Goal: Information Seeking & Learning: Learn about a topic

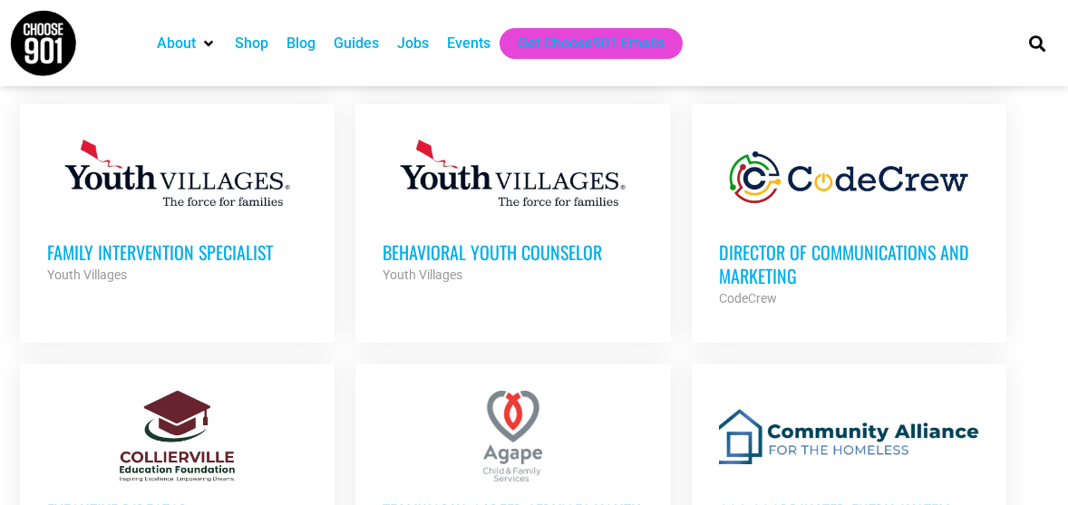
scroll to position [1265, 0]
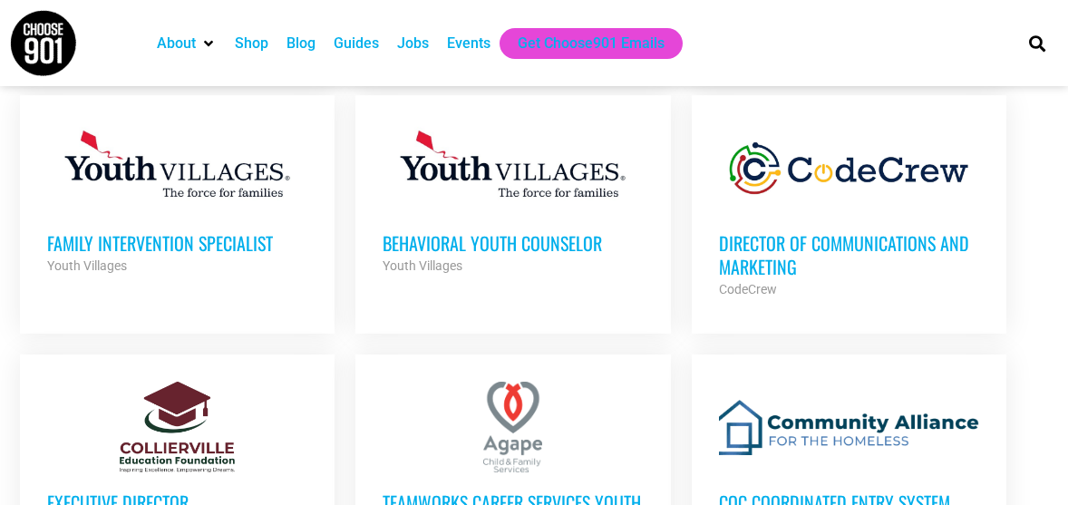
click at [239, 231] on h3 "Family Intervention Specialist" at bounding box center [177, 243] width 260 height 24
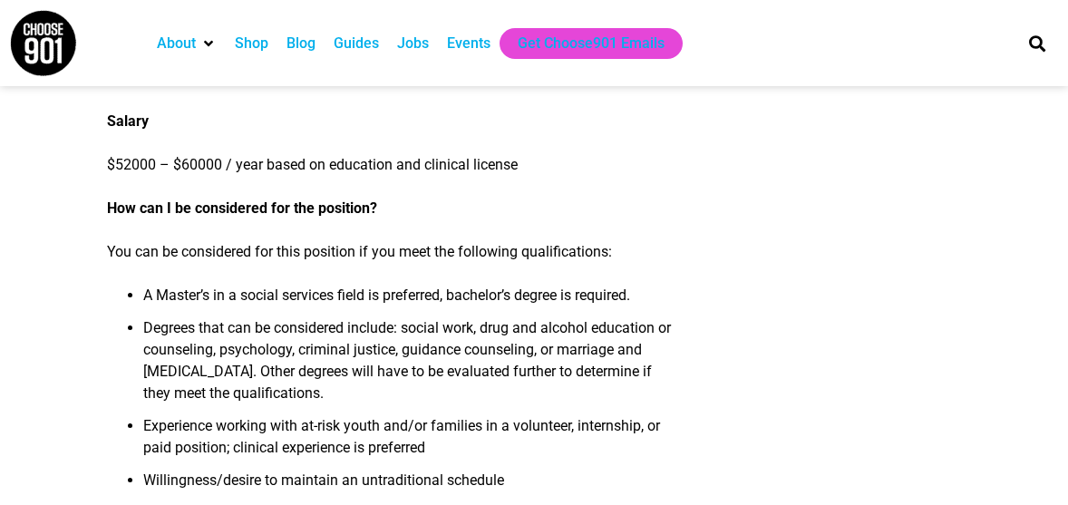
scroll to position [1562, 0]
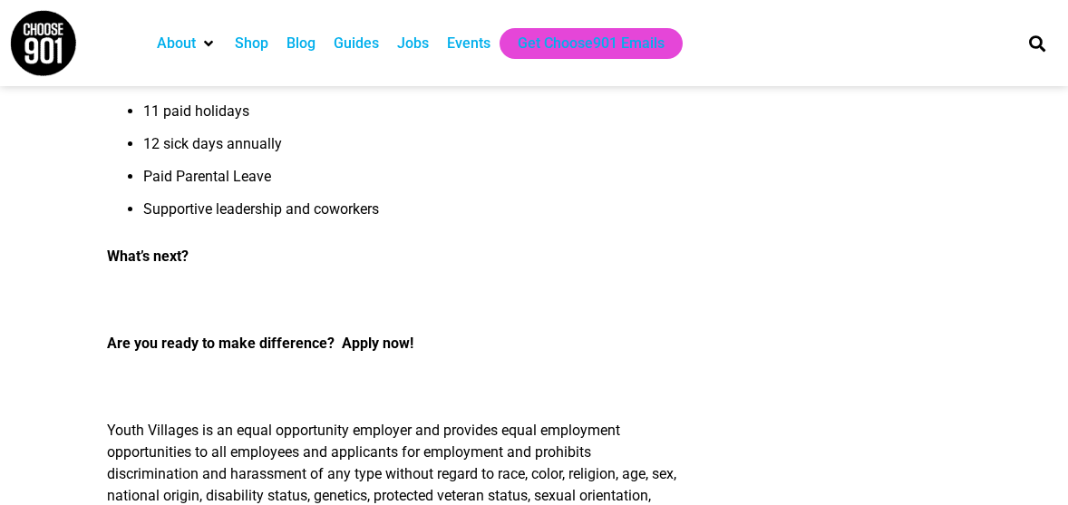
scroll to position [2357, 0]
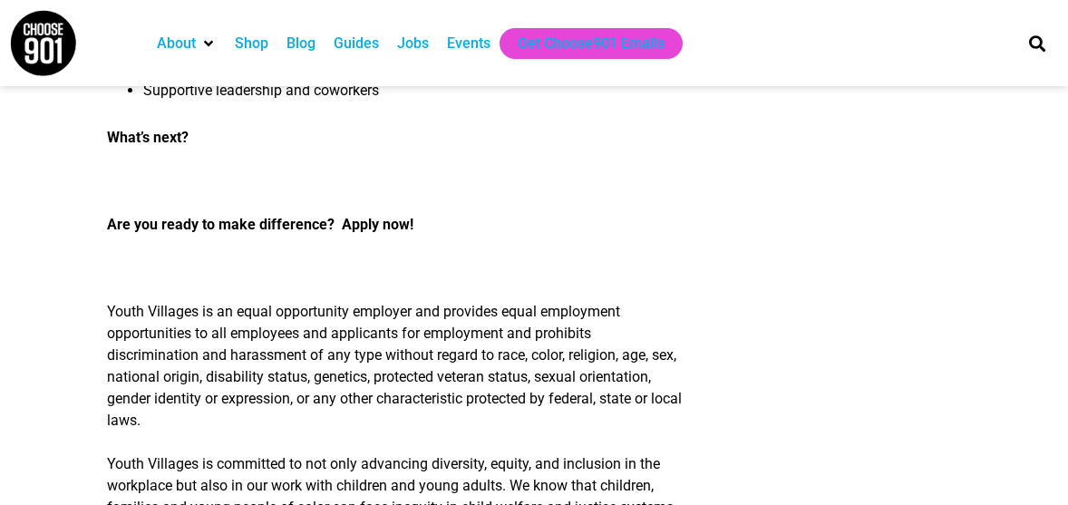
scroll to position [2457, 0]
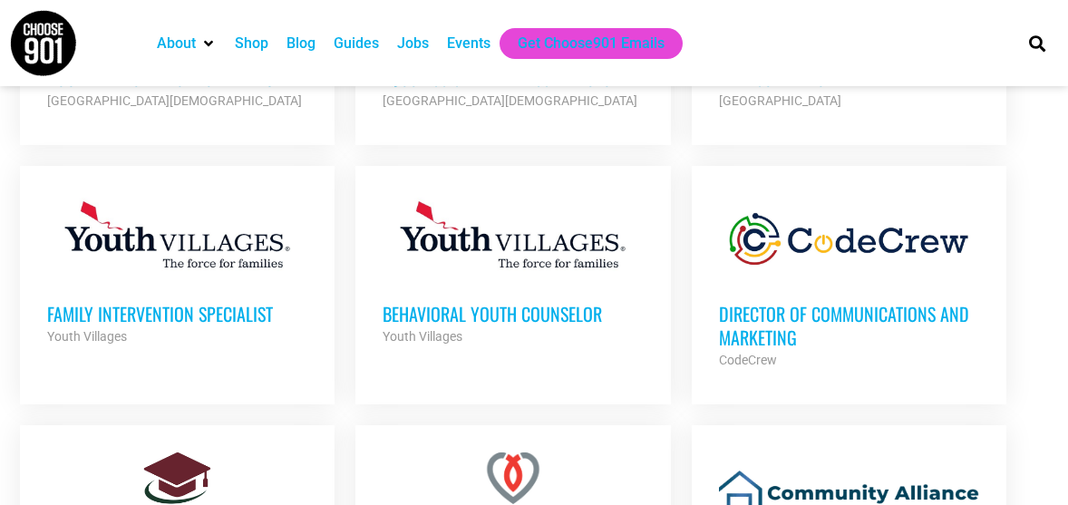
scroll to position [1189, 0]
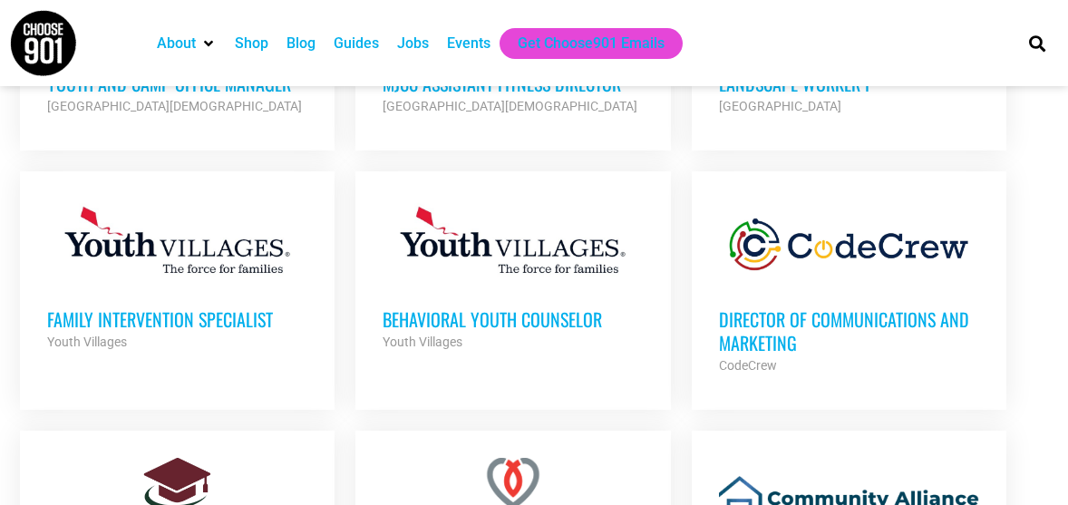
click at [489, 307] on h3 "Behavioral Youth Counselor" at bounding box center [513, 319] width 260 height 24
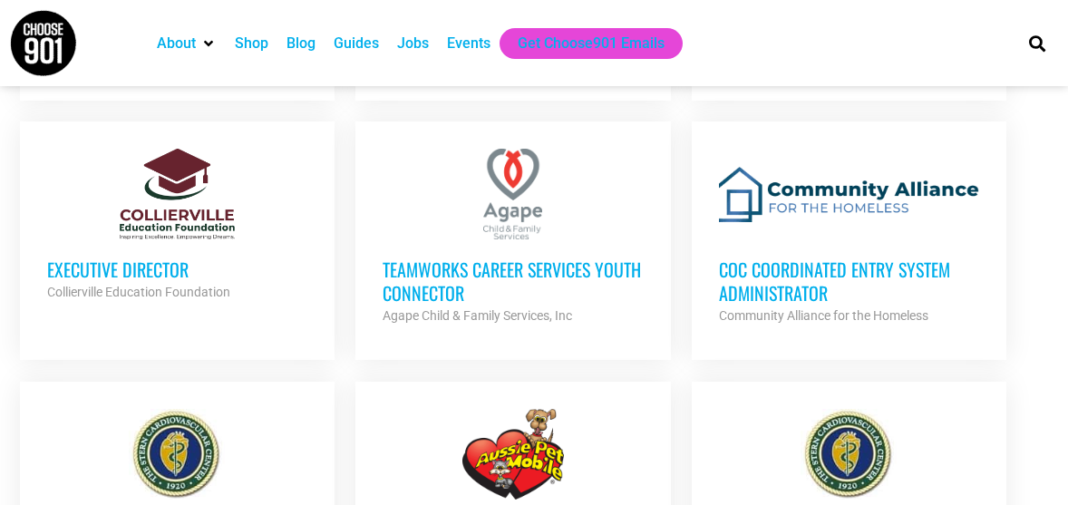
scroll to position [1503, 0]
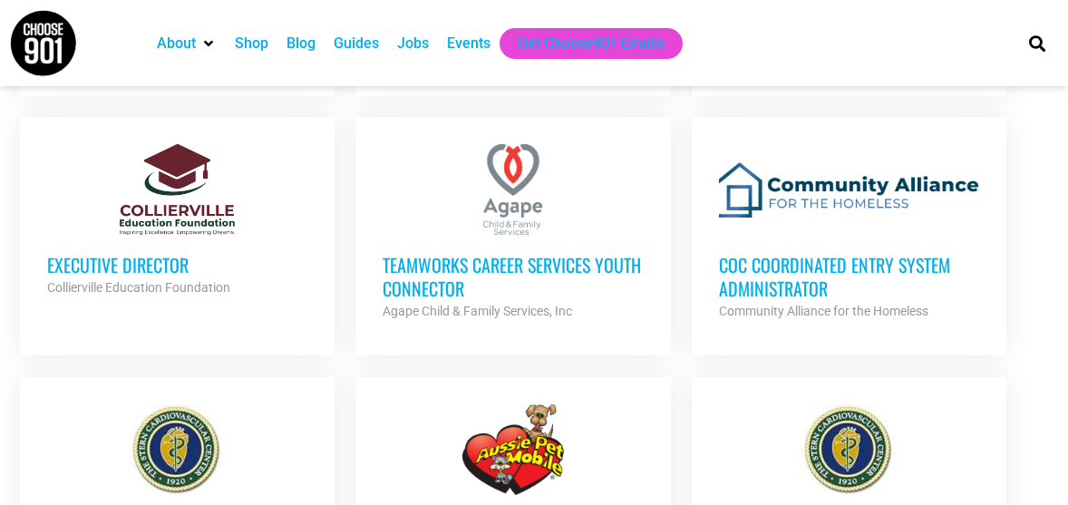
click at [404, 253] on h3 "TeamWorks Career Services Youth Connector" at bounding box center [513, 276] width 260 height 47
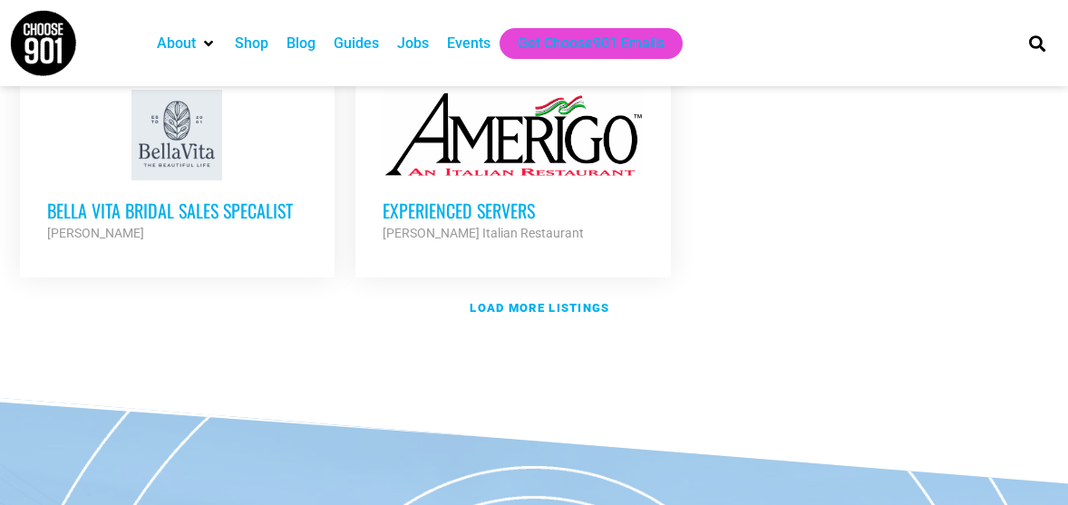
scroll to position [2362, 0]
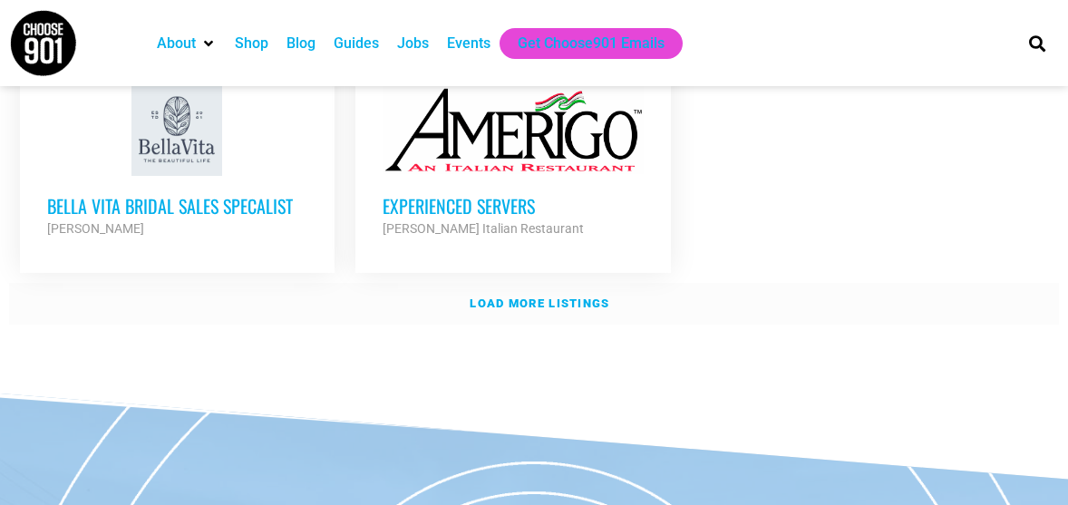
click at [499, 296] on strong "Load more listings" at bounding box center [540, 303] width 140 height 14
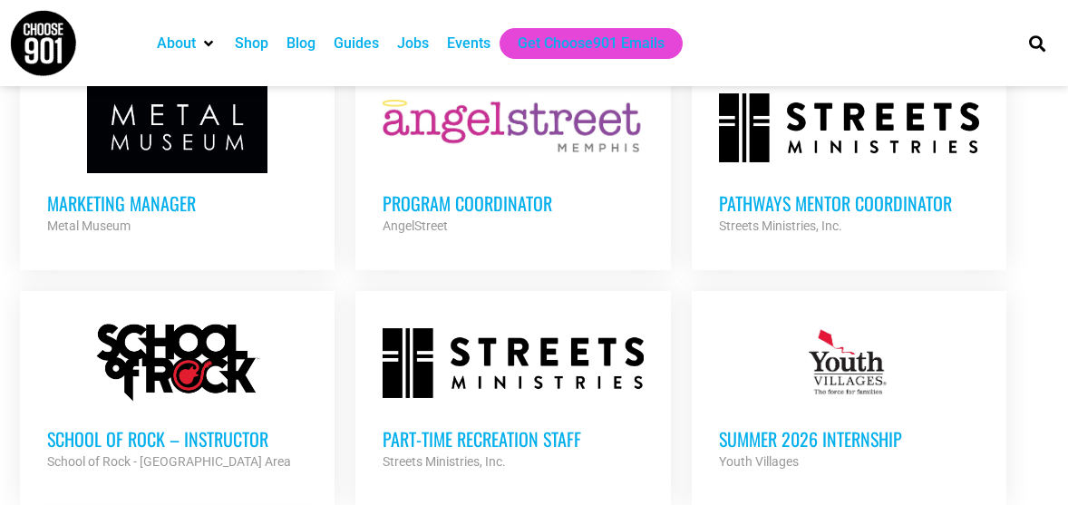
scroll to position [3636, 0]
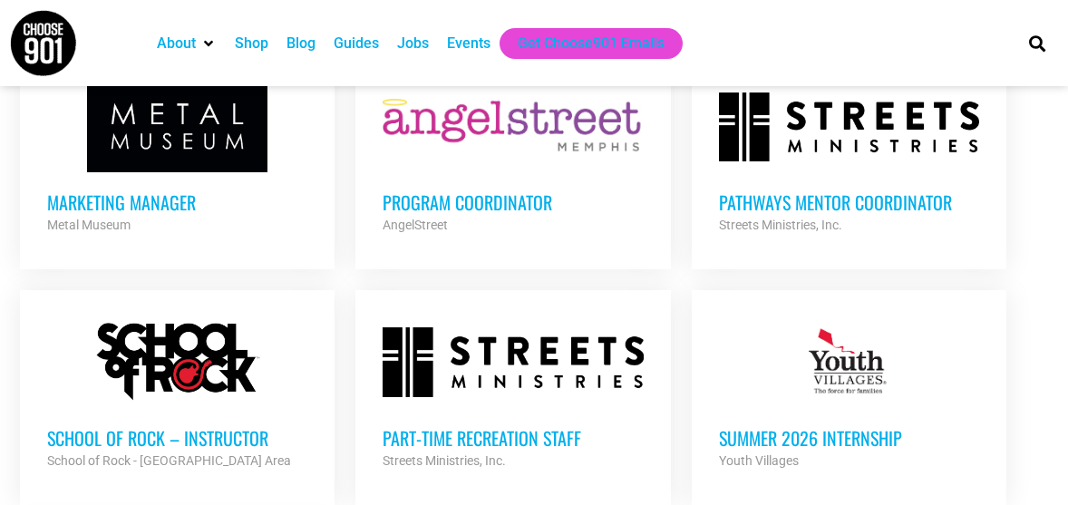
click at [720, 317] on div at bounding box center [849, 362] width 260 height 91
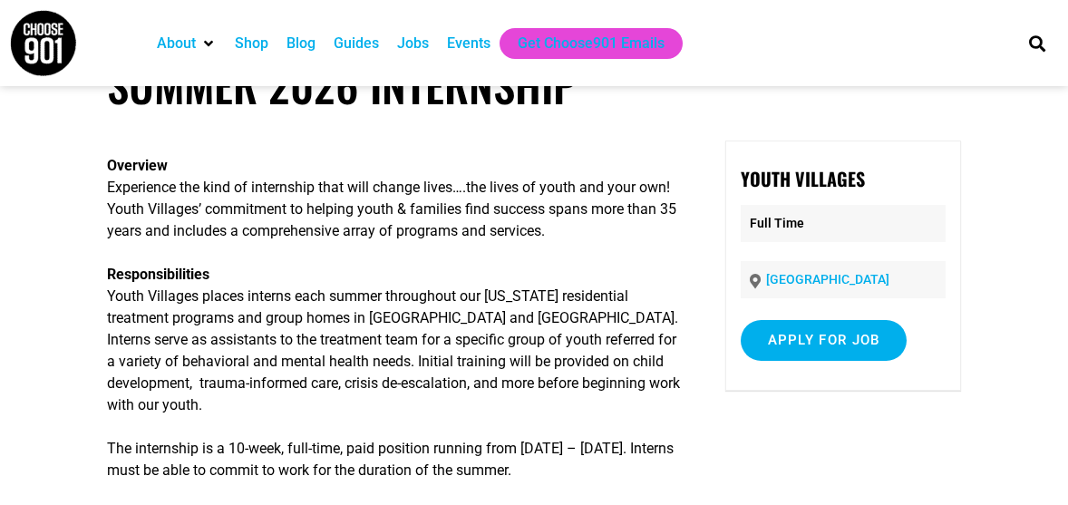
scroll to position [60, 0]
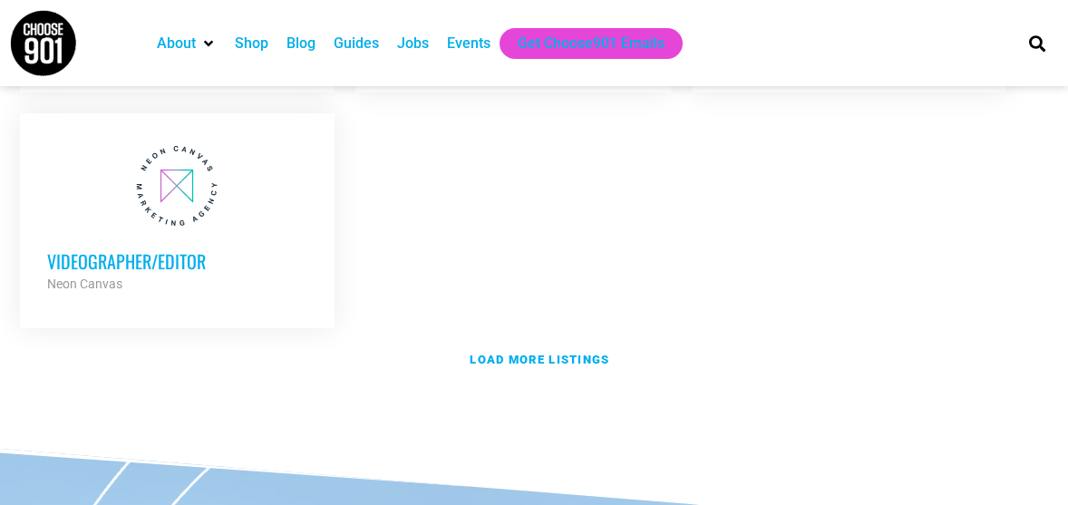
scroll to position [4049, 0]
click at [512, 352] on strong "Load more listings" at bounding box center [540, 359] width 140 height 14
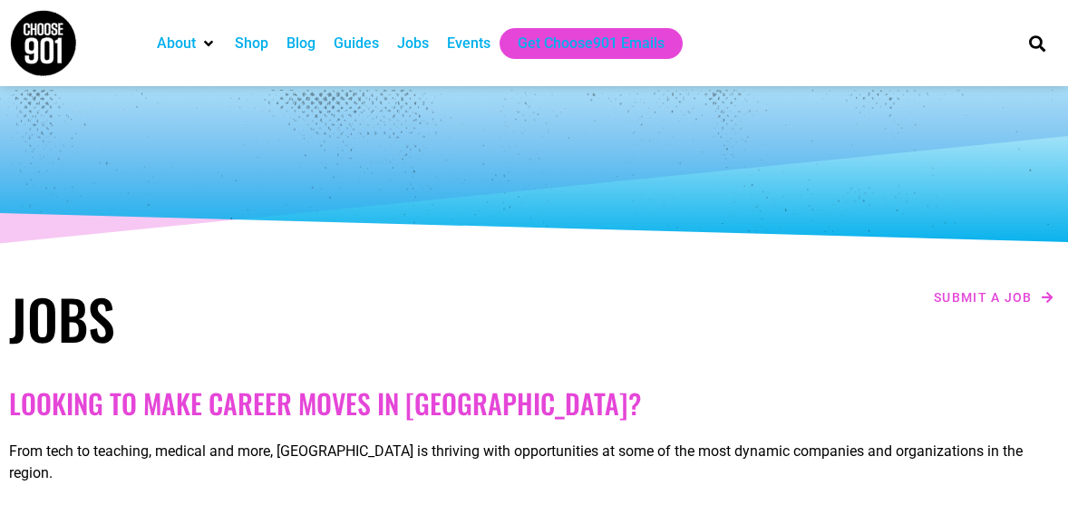
scroll to position [0, 0]
